Goal: Transaction & Acquisition: Purchase product/service

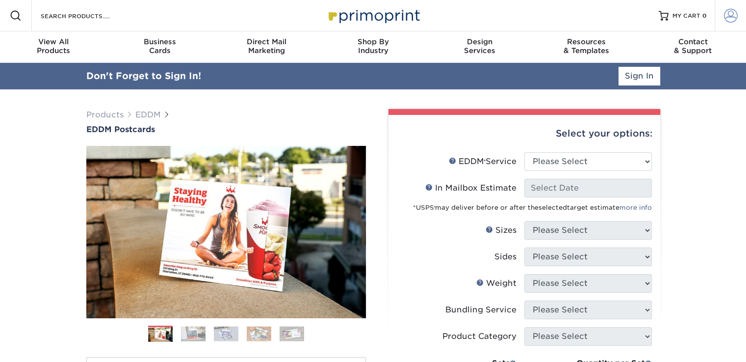
type input "jbkirklandhomes@gmail.com"
click at [728, 17] on span at bounding box center [731, 16] width 14 height 14
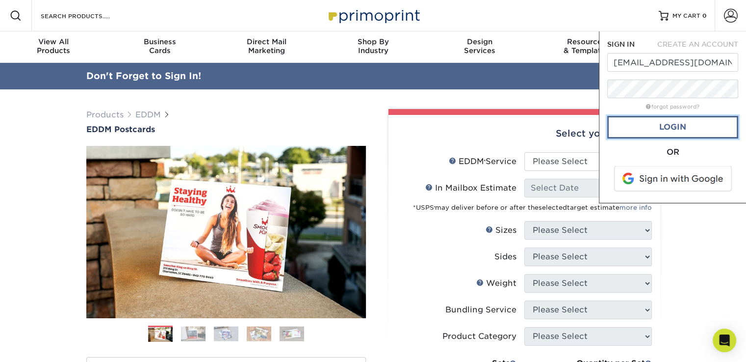
click at [668, 128] on link "Login" at bounding box center [672, 127] width 131 height 23
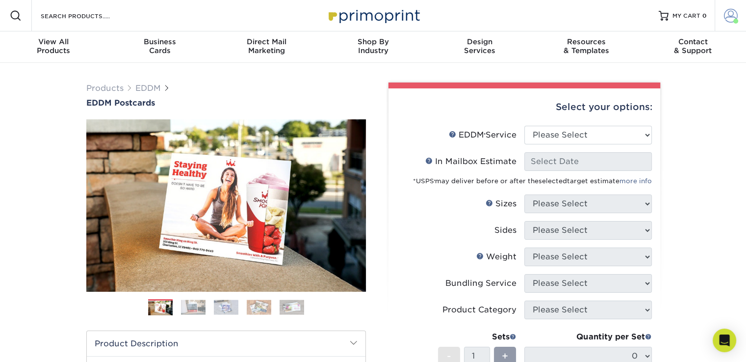
click at [731, 15] on span at bounding box center [731, 16] width 14 height 14
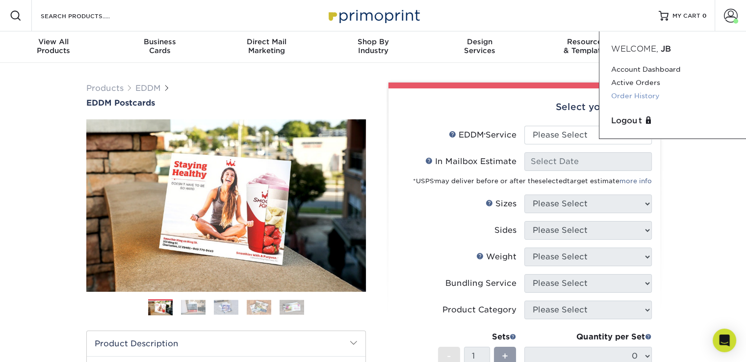
click at [641, 94] on link "Order History" at bounding box center [672, 95] width 123 height 13
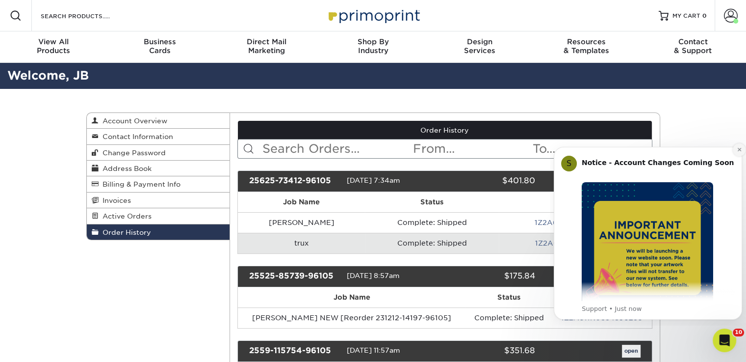
click at [740, 149] on icon "Dismiss notification" at bounding box center [738, 149] width 3 height 3
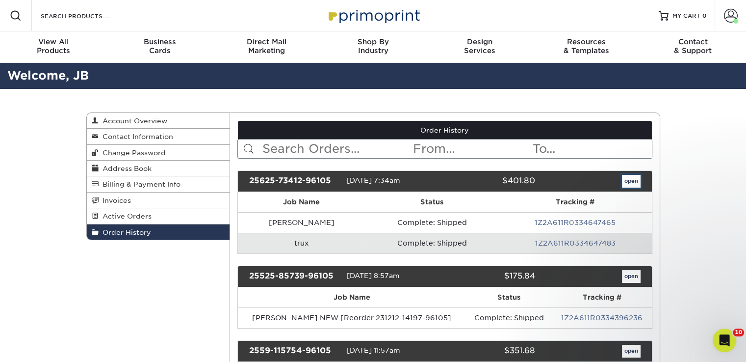
click at [633, 180] on link "open" at bounding box center [631, 181] width 19 height 13
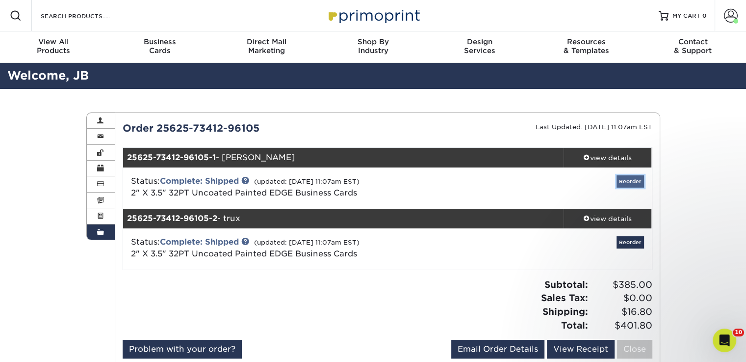
click at [629, 181] on link "Reorder" at bounding box center [630, 181] width 27 height 12
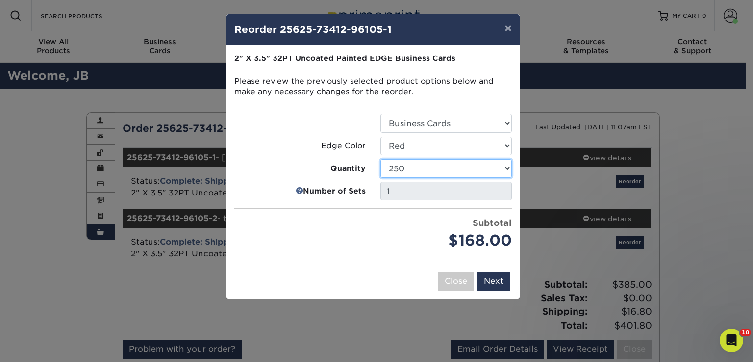
click at [506, 169] on select "250 500 1000" at bounding box center [446, 168] width 131 height 19
select select "f593fda3-2d5c-4b9e-9c2c-6197b899ae74"
click at [381, 159] on select "250 500 1000" at bounding box center [446, 168] width 131 height 19
click at [496, 282] on button "Next" at bounding box center [494, 281] width 32 height 19
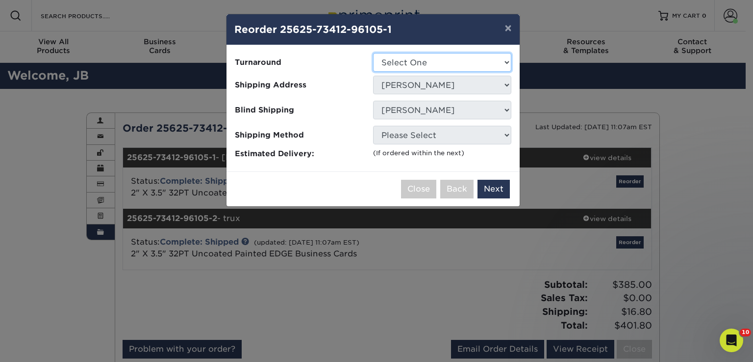
click at [507, 63] on select "Select One 2-4 Business Days" at bounding box center [442, 62] width 138 height 19
click at [507, 61] on select "Select One 2-4 Business Days" at bounding box center [442, 62] width 138 height 19
select select "31d45b01-d4a6-4b39-b84d-4391606115ca"
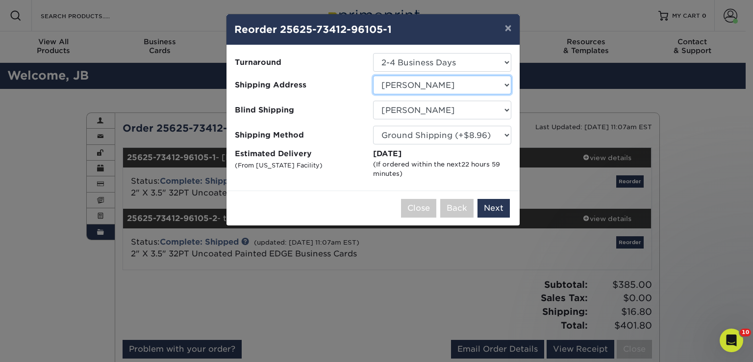
click at [507, 84] on select "Select One Arlington Capital Properties CAPITAL PROPERTIES BETHESDA Command Hom…" at bounding box center [442, 85] width 138 height 19
select select "208124"
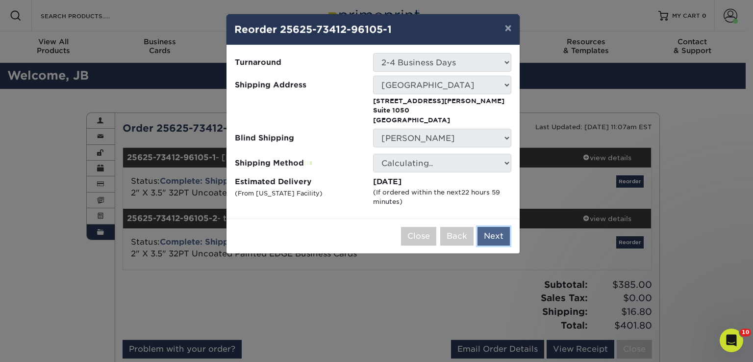
click at [498, 231] on button "Next" at bounding box center [494, 236] width 32 height 19
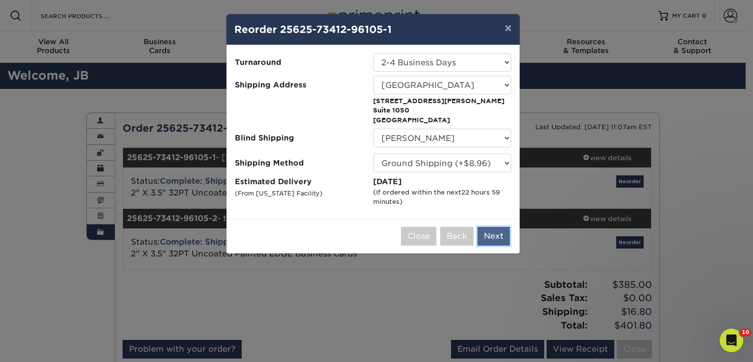
click at [497, 234] on button "Next" at bounding box center [494, 236] width 32 height 19
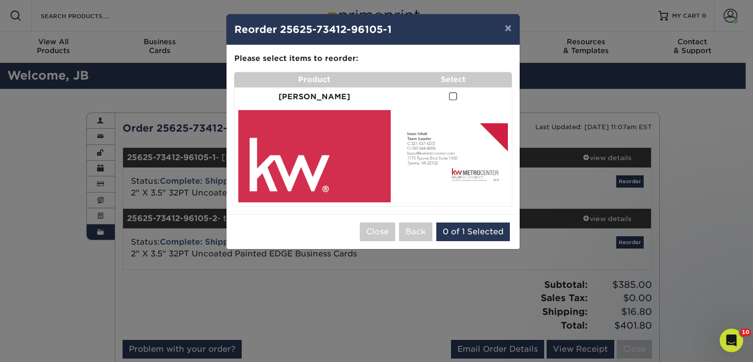
click at [449, 95] on span at bounding box center [453, 96] width 8 height 9
click at [0, 0] on input "checkbox" at bounding box center [0, 0] width 0 height 0
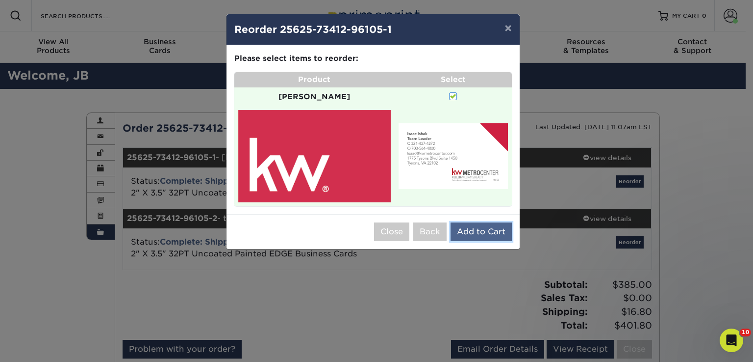
click at [479, 222] on button "Add to Cart" at bounding box center [481, 231] width 61 height 19
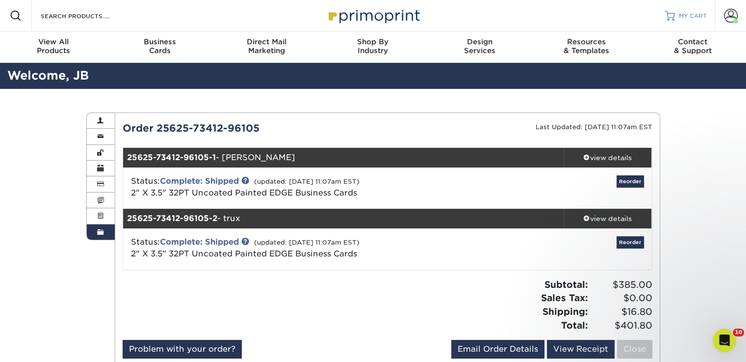
click at [676, 15] on link "MY CART" at bounding box center [686, 15] width 42 height 31
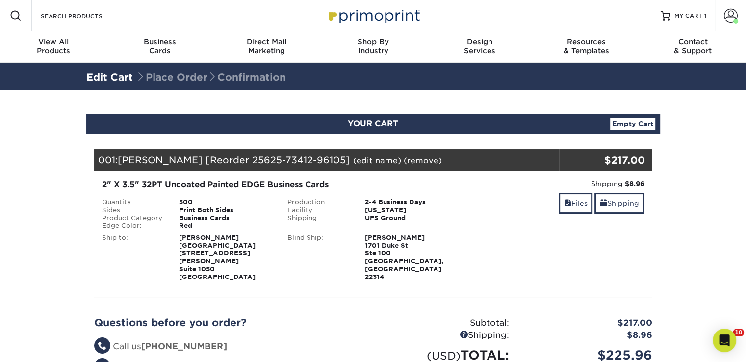
click at [353, 160] on link "(edit name)" at bounding box center [377, 159] width 48 height 9
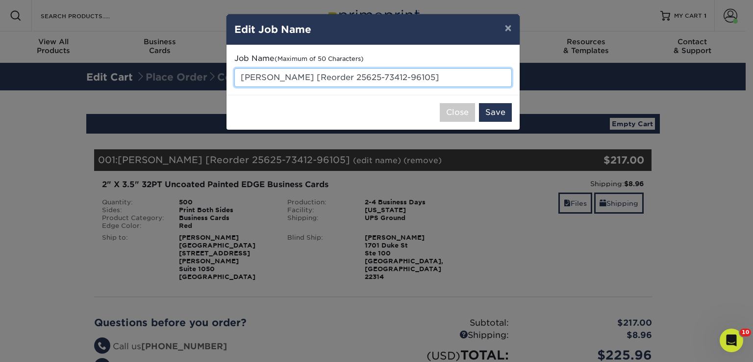
drag, startPoint x: 404, startPoint y: 77, endPoint x: 232, endPoint y: 86, distance: 172.4
click at [232, 86] on div "Job Name (Maximum of 50 Characters) Isaac [Reorder 25625-73412-96105]" at bounding box center [373, 70] width 293 height 50
type input "[PERSON_NAME]"
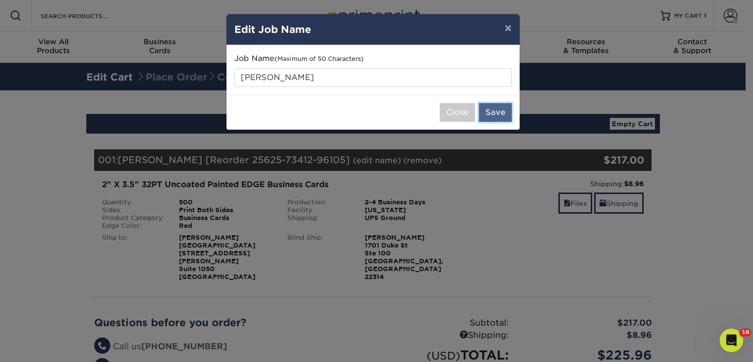
click at [498, 108] on button "Save" at bounding box center [495, 112] width 33 height 19
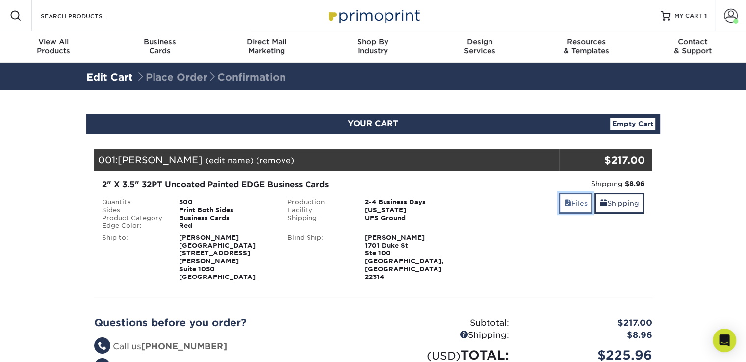
click at [576, 204] on link "Files" at bounding box center [576, 202] width 34 height 21
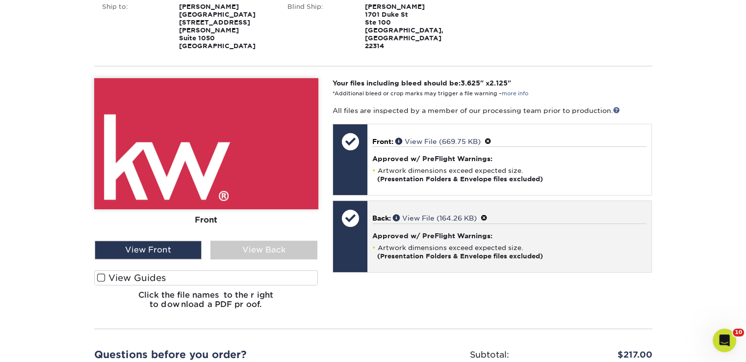
scroll to position [245, 0]
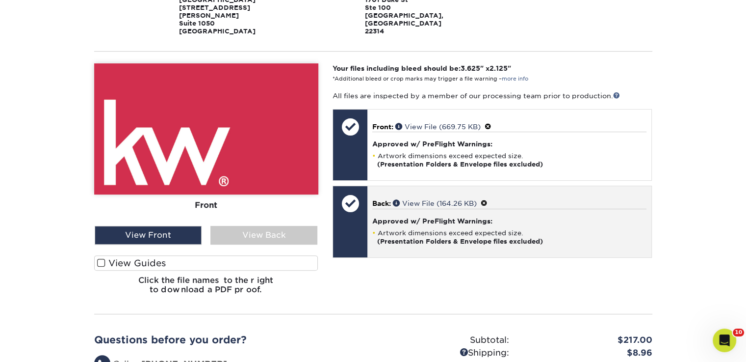
click at [488, 199] on span at bounding box center [484, 203] width 7 height 8
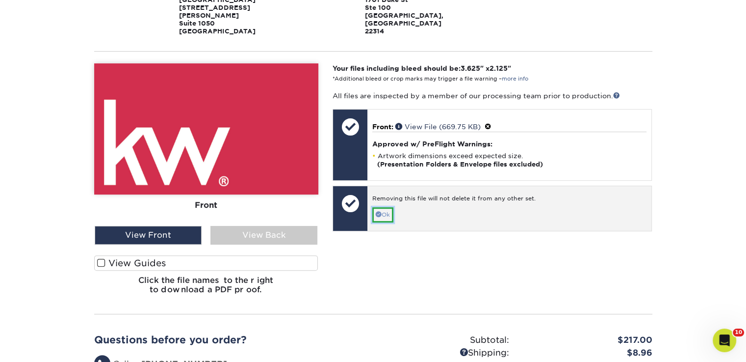
click at [384, 207] on link "Ok" at bounding box center [382, 214] width 21 height 15
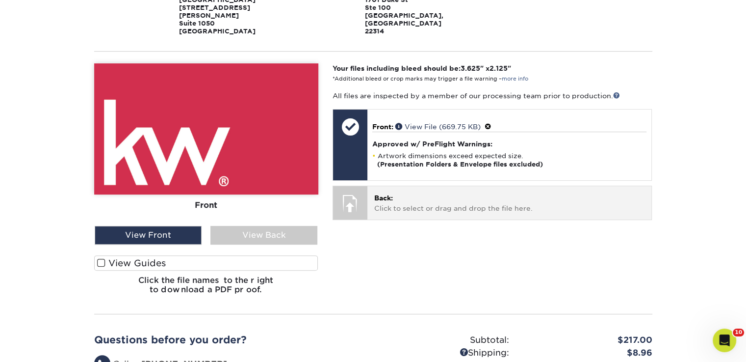
click at [386, 197] on p "Back: Click to select or drag and drop the file here." at bounding box center [509, 203] width 270 height 20
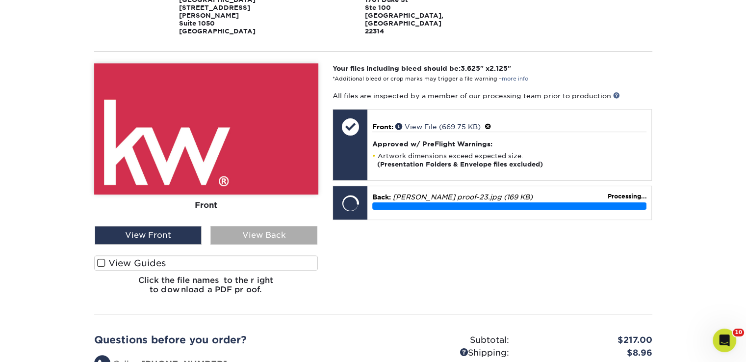
click at [259, 226] on div "View Back" at bounding box center [263, 235] width 107 height 19
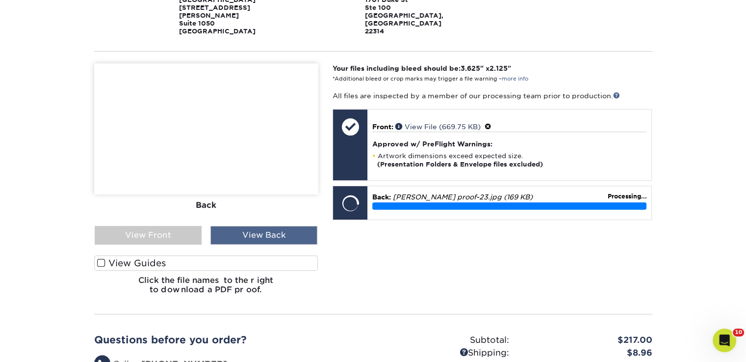
click at [259, 226] on div "View Back" at bounding box center [263, 235] width 107 height 19
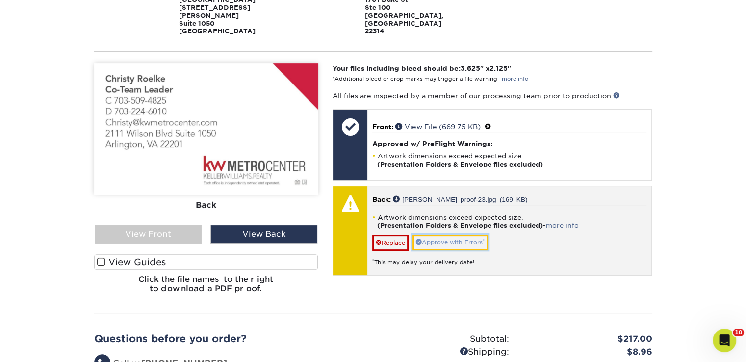
click at [433, 234] on link "Approve with Errors *" at bounding box center [451, 241] width 76 height 15
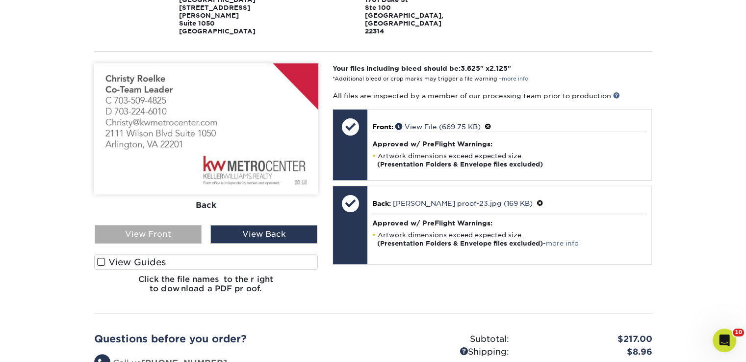
click at [143, 225] on div "View Front" at bounding box center [148, 234] width 107 height 19
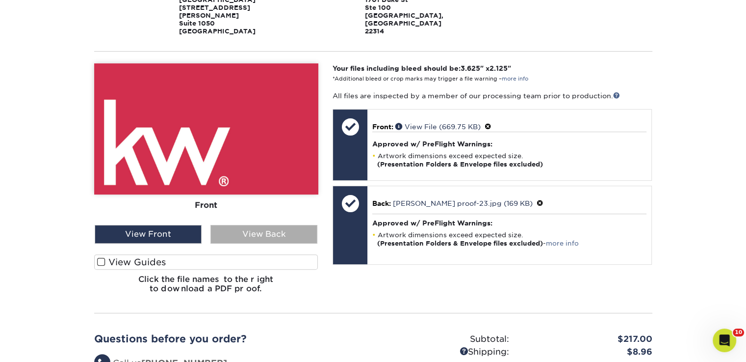
click at [243, 225] on div "View Back" at bounding box center [263, 234] width 107 height 19
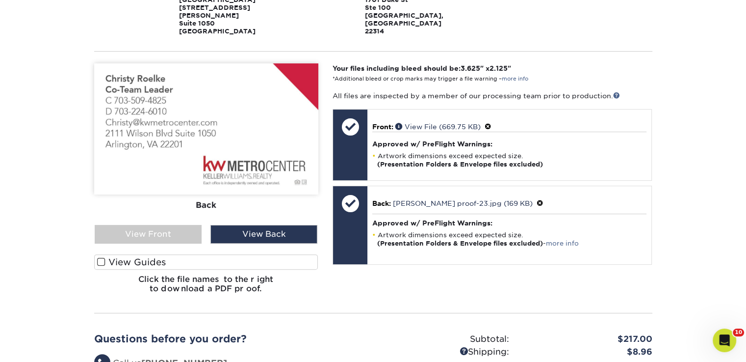
click at [99, 257] on span at bounding box center [101, 261] width 8 height 9
click at [0, 0] on input "View Guides" at bounding box center [0, 0] width 0 height 0
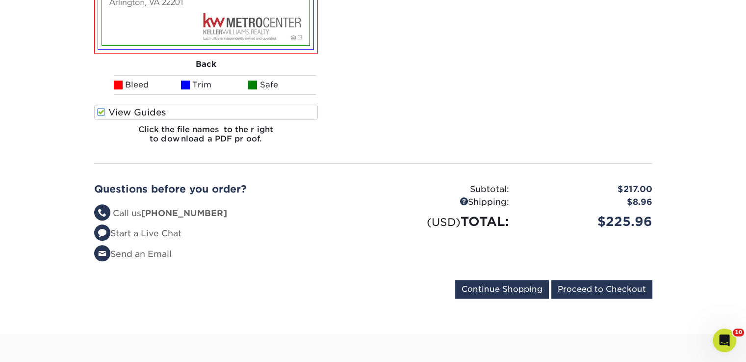
scroll to position [589, 0]
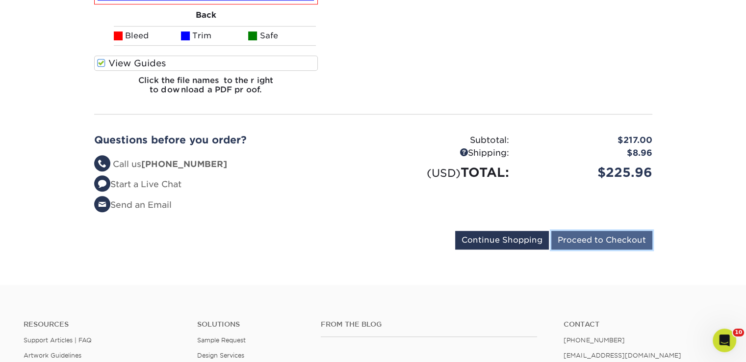
click at [619, 231] on input "Proceed to Checkout" at bounding box center [601, 240] width 101 height 19
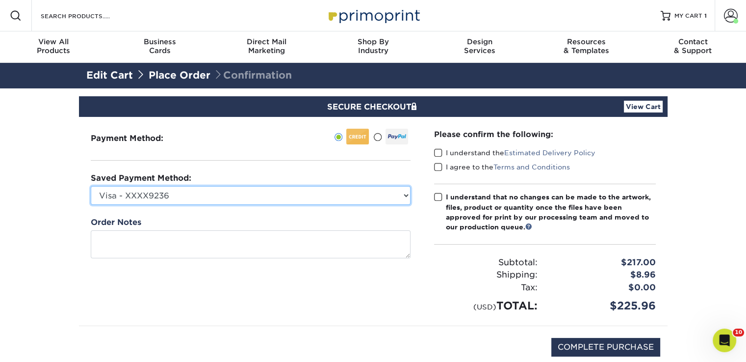
click at [400, 193] on select "Visa - XXXX9236 Visa - XXXX9829 Visa - XXXX6179 MasterCard - XXXX0367 New Credi…" at bounding box center [251, 195] width 320 height 19
select select "62092"
click at [91, 186] on select "Visa - XXXX9236 Visa - XXXX9829 Visa - XXXX6179 MasterCard - XXXX0367 New Credi…" at bounding box center [251, 195] width 320 height 19
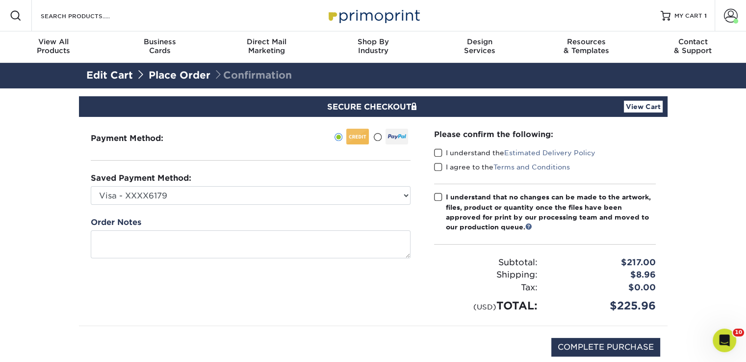
click at [440, 149] on span at bounding box center [438, 152] width 8 height 9
click at [0, 0] on input "I understand the Estimated Delivery Policy" at bounding box center [0, 0] width 0 height 0
click at [437, 165] on span at bounding box center [438, 166] width 8 height 9
click at [0, 0] on input "I agree to the Terms and Conditions" at bounding box center [0, 0] width 0 height 0
click at [592, 341] on input "COMPLETE PURCHASE" at bounding box center [605, 346] width 109 height 19
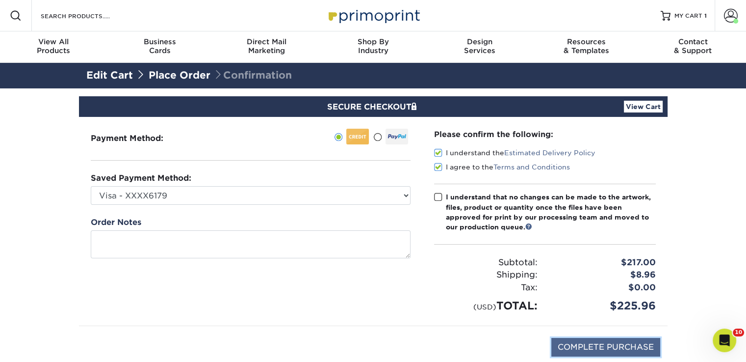
click at [608, 343] on input "COMPLETE PURCHASE" at bounding box center [605, 346] width 109 height 19
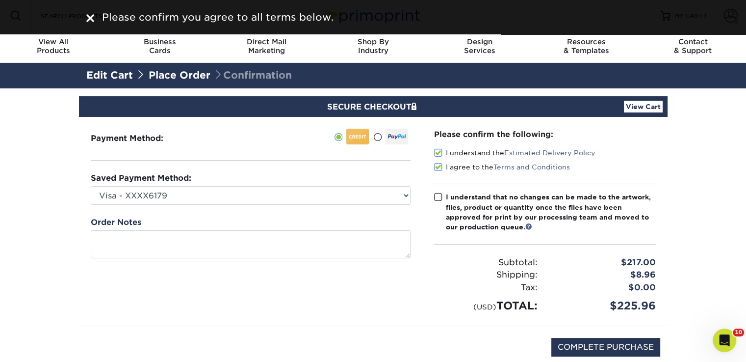
click at [435, 195] on span at bounding box center [438, 196] width 8 height 9
click at [0, 0] on input "I understand that no changes can be made to the artwork, files, product or quan…" at bounding box center [0, 0] width 0 height 0
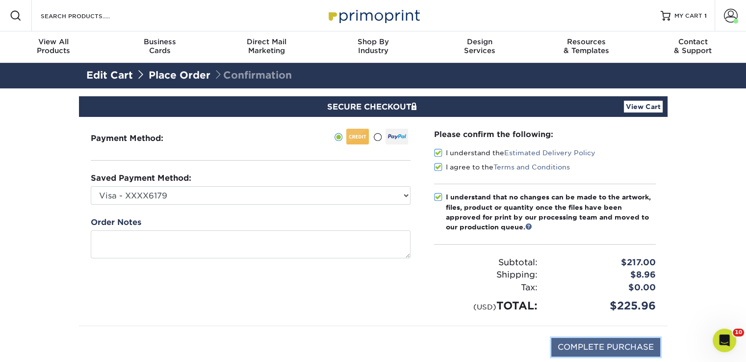
click at [607, 346] on input "COMPLETE PURCHASE" at bounding box center [605, 346] width 109 height 19
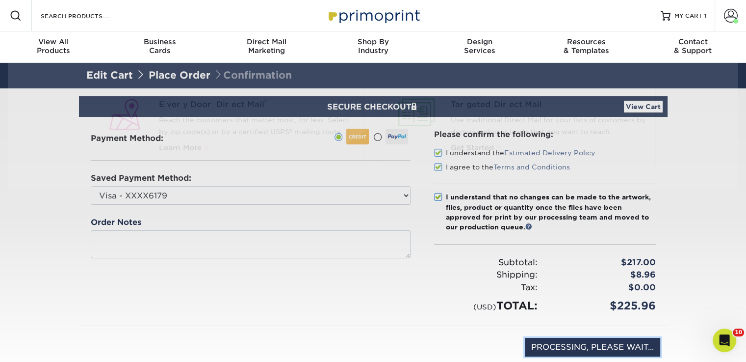
type input "COMPLETE PURCHASE"
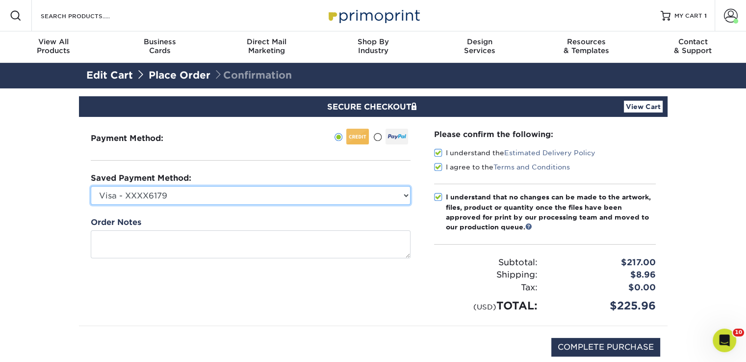
click at [407, 195] on select "Visa - XXXX9236 Visa - XXXX9829 Visa - XXXX6179 MasterCard - XXXX0367 New Credi…" at bounding box center [251, 195] width 320 height 19
select select "72997"
click at [91, 186] on select "Visa - XXXX9236 Visa - XXXX9829 Visa - XXXX6179 MasterCard - XXXX0367 New Credi…" at bounding box center [251, 195] width 320 height 19
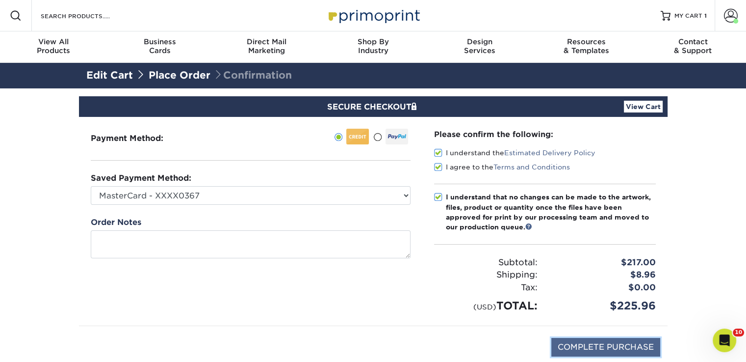
click at [616, 348] on input "COMPLETE PURCHASE" at bounding box center [605, 346] width 109 height 19
click at [616, 348] on input "PROCESSING, PLEASE WAIT..." at bounding box center [592, 346] width 135 height 19
type input "STILL PROCESSING, PLEASE WAIT.."
